Goal: Find specific page/section

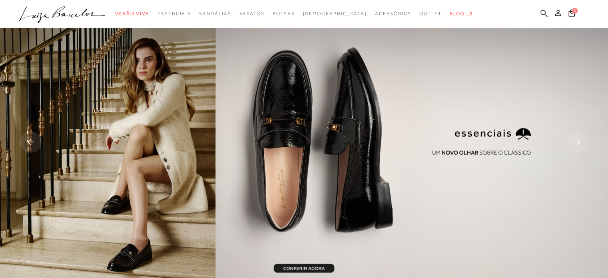
click at [545, 11] on icon at bounding box center [543, 13] width 7 height 7
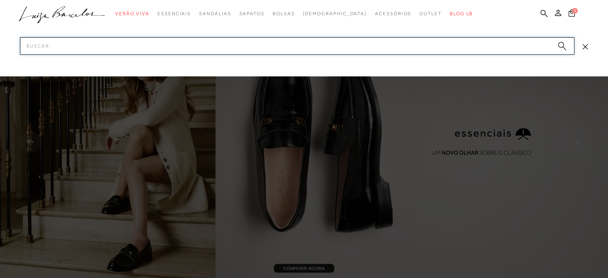
click at [451, 48] on input "Pesquisar" at bounding box center [297, 46] width 554 height 18
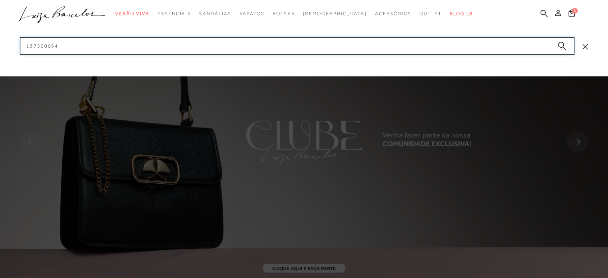
click at [428, 51] on input "137500064" at bounding box center [297, 46] width 554 height 18
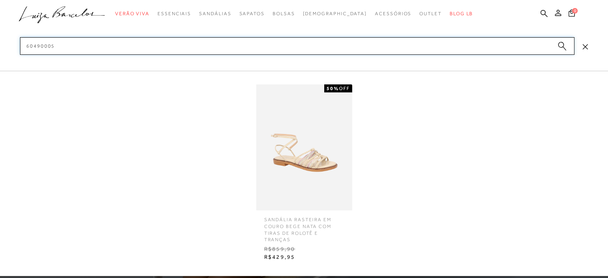
type input "60490005"
click at [336, 155] on img at bounding box center [304, 147] width 96 height 126
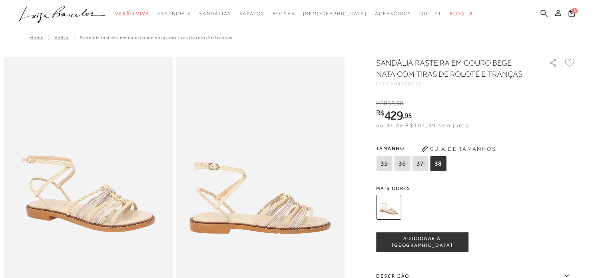
drag, startPoint x: 544, startPoint y: 12, endPoint x: 444, endPoint y: 52, distance: 106.9
click at [544, 11] on icon at bounding box center [543, 14] width 7 height 8
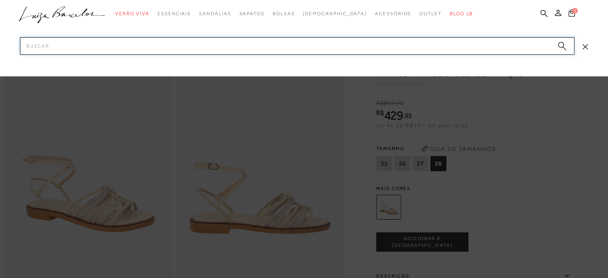
click at [331, 53] on input "Pesquisar" at bounding box center [297, 46] width 554 height 18
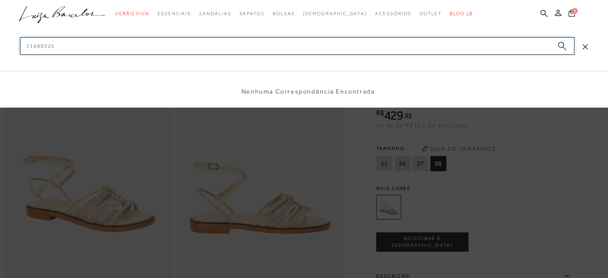
type input "11600225"
